Goal: Navigation & Orientation: Find specific page/section

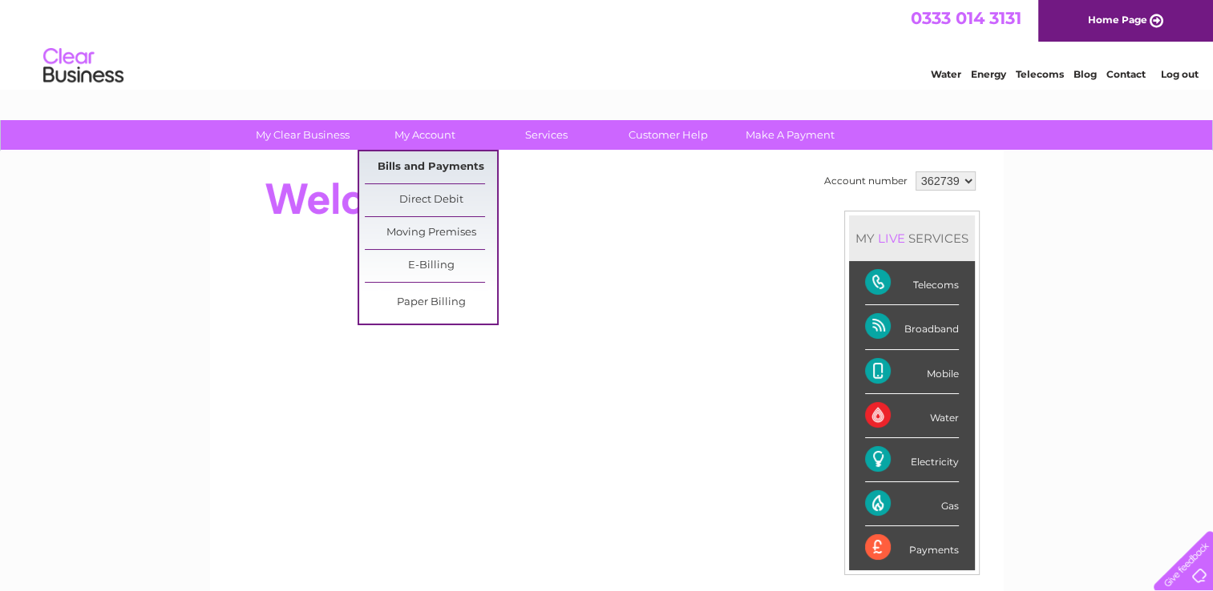
click at [417, 165] on link "Bills and Payments" at bounding box center [431, 167] width 132 height 32
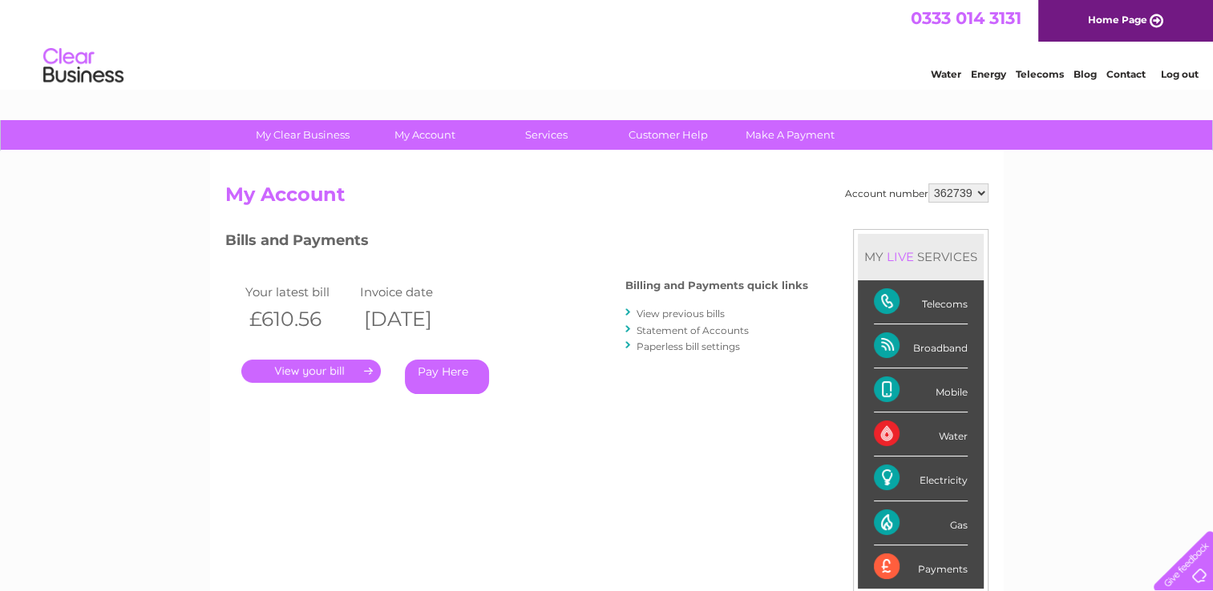
click at [343, 367] on link "." at bounding box center [310, 371] width 139 height 23
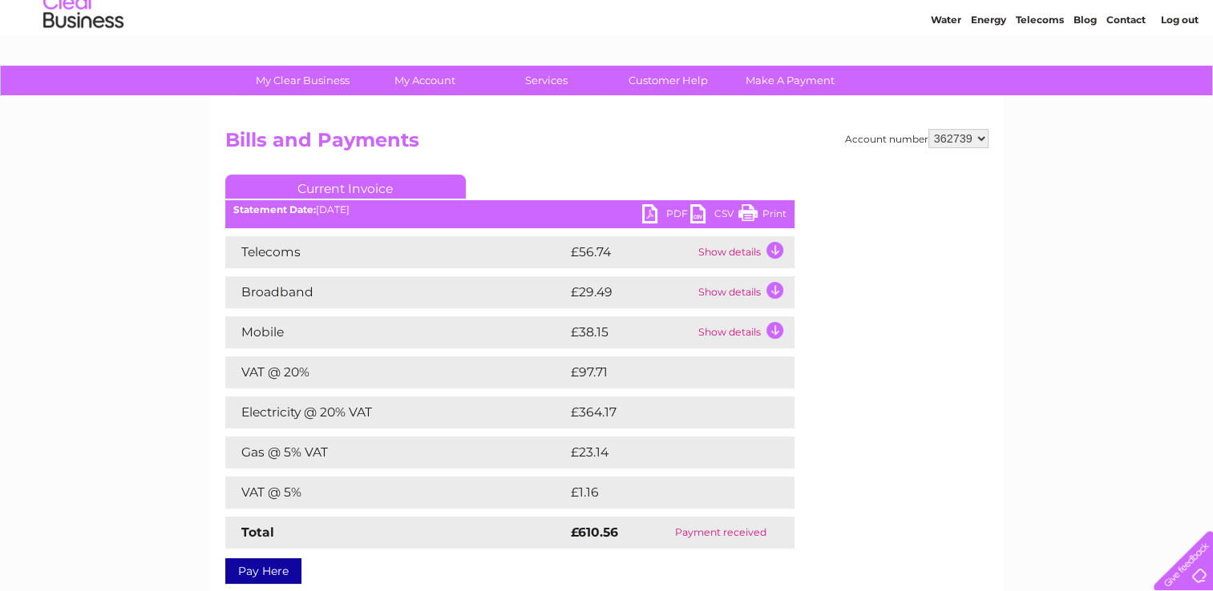
scroll to position [80, 0]
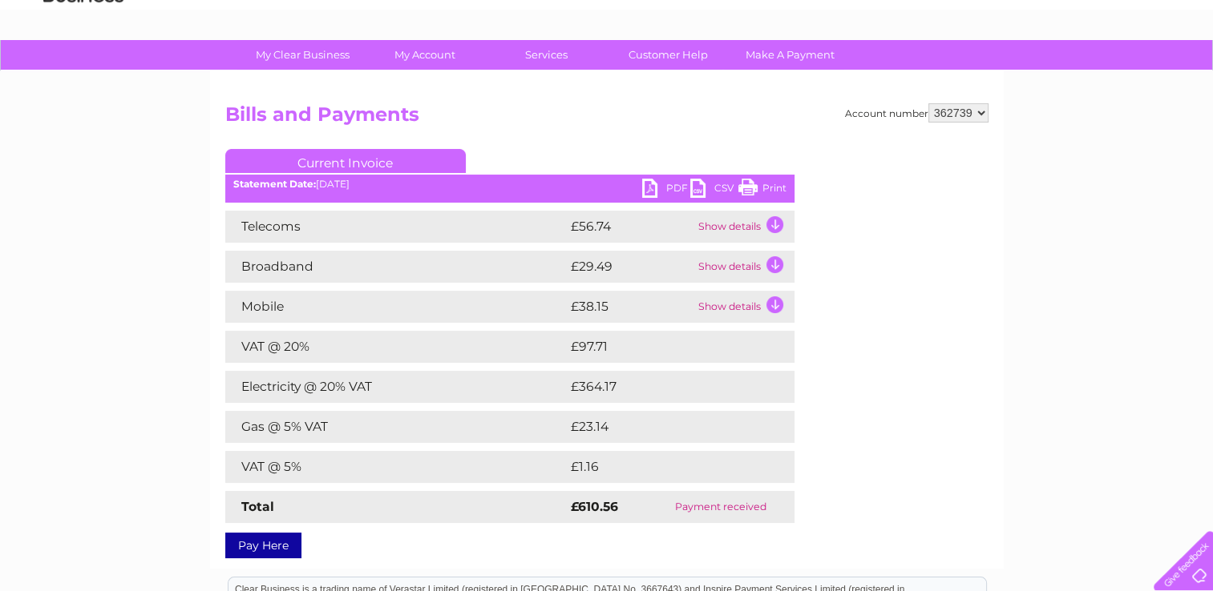
click at [663, 184] on link "PDF" at bounding box center [666, 190] width 48 height 23
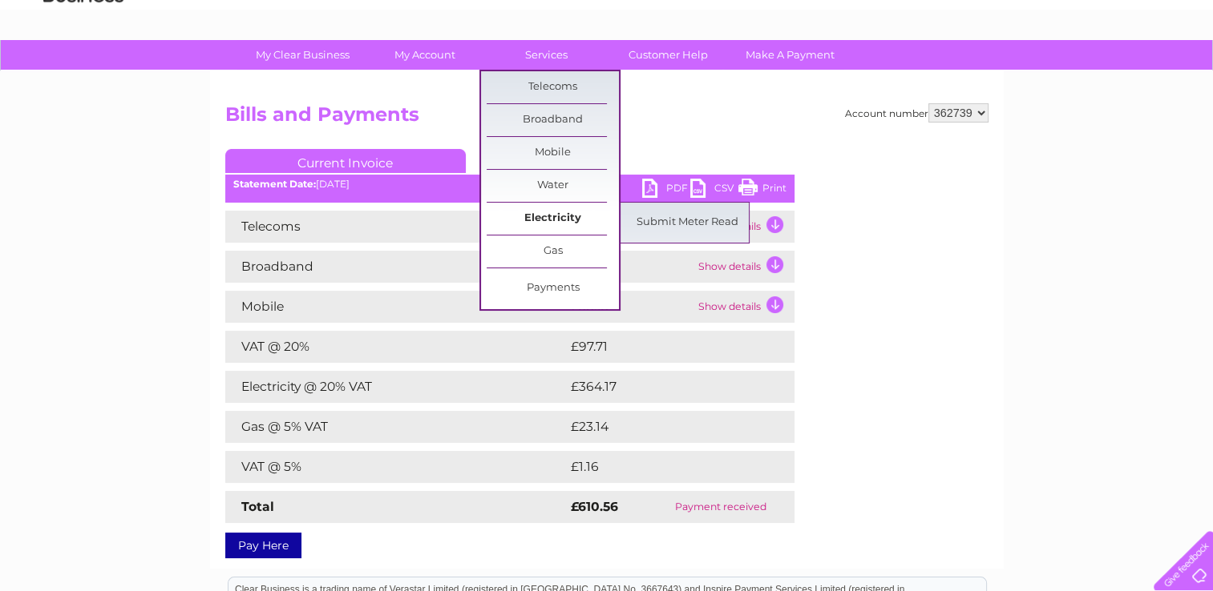
click at [550, 216] on link "Electricity" at bounding box center [552, 219] width 132 height 32
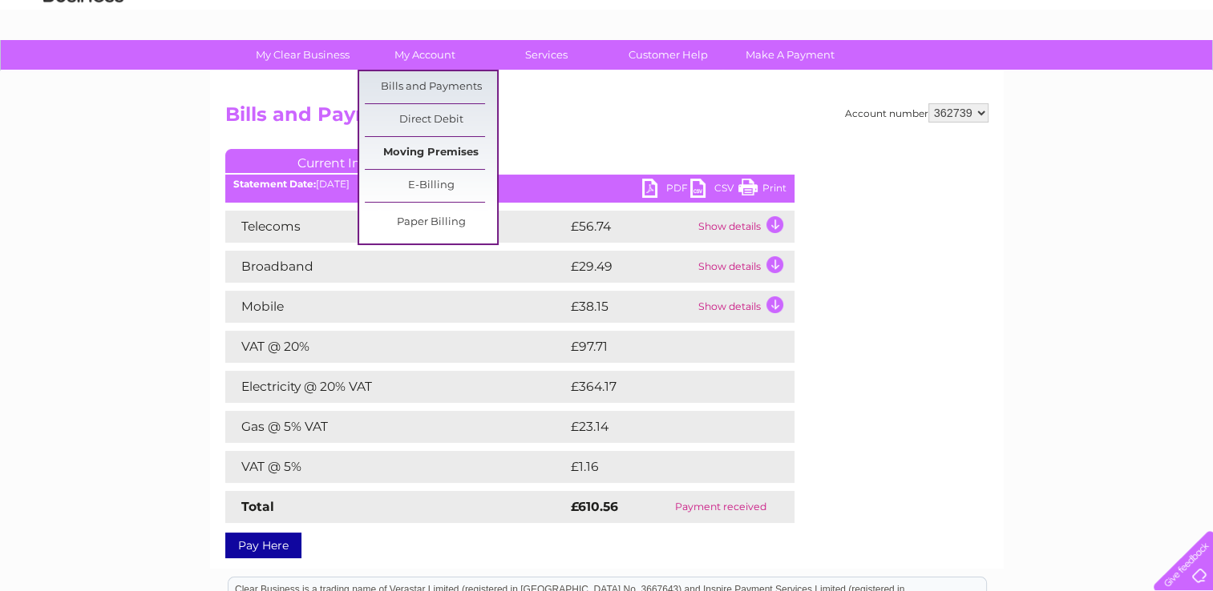
click at [422, 152] on link "Moving Premises" at bounding box center [431, 153] width 132 height 32
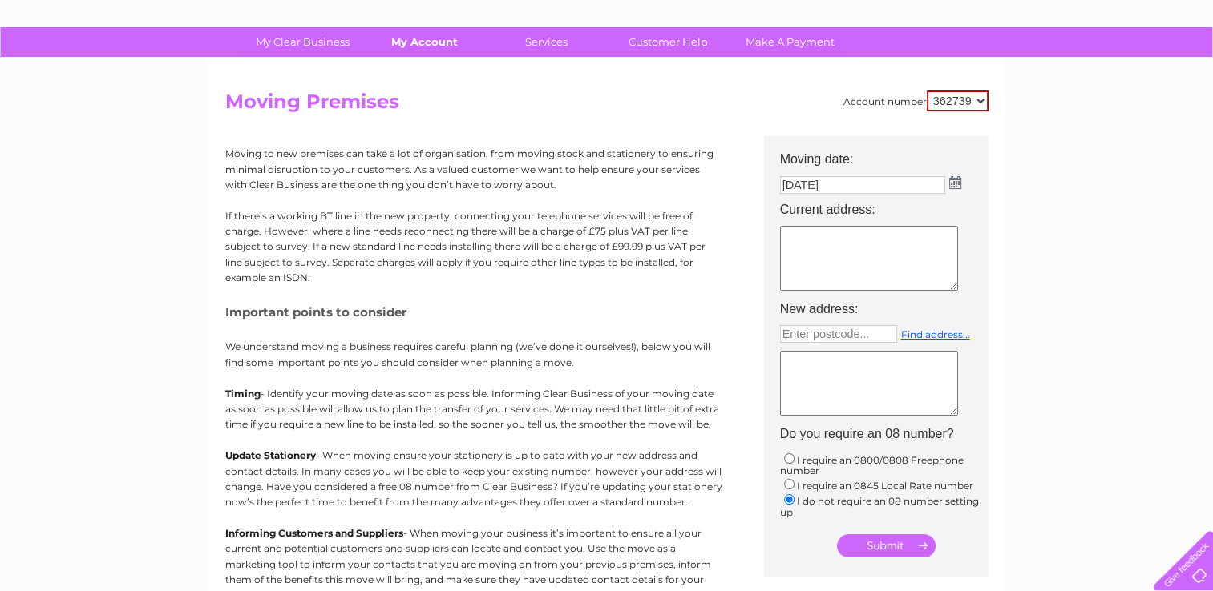
scroll to position [80, 0]
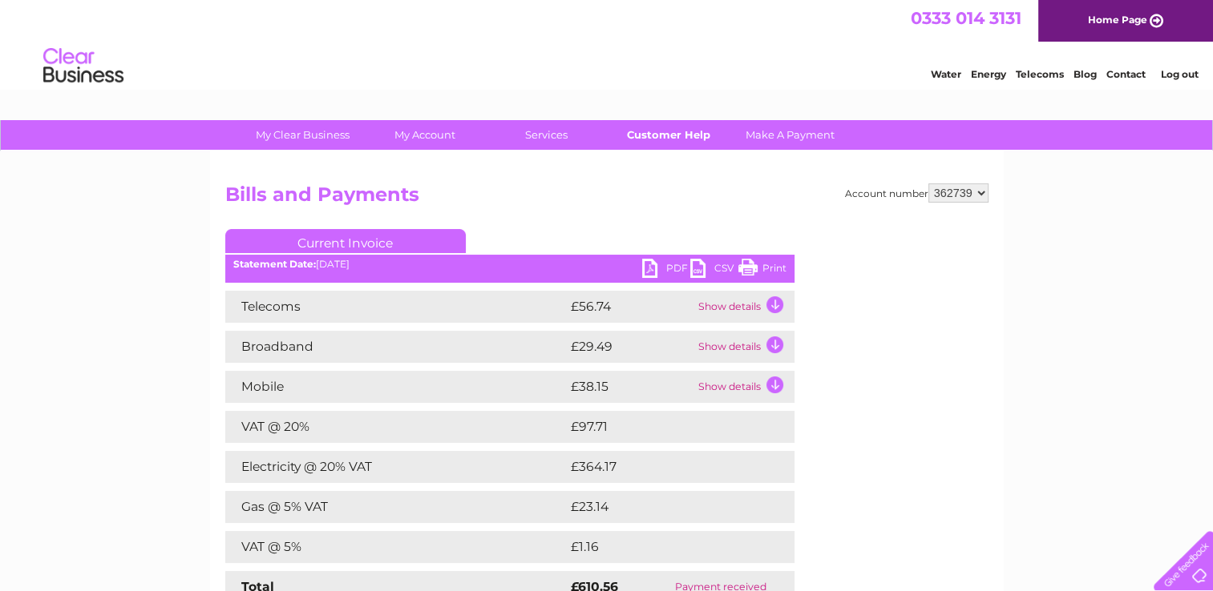
click at [680, 139] on link "Customer Help" at bounding box center [668, 135] width 132 height 30
